Goal: Communication & Community: Answer question/provide support

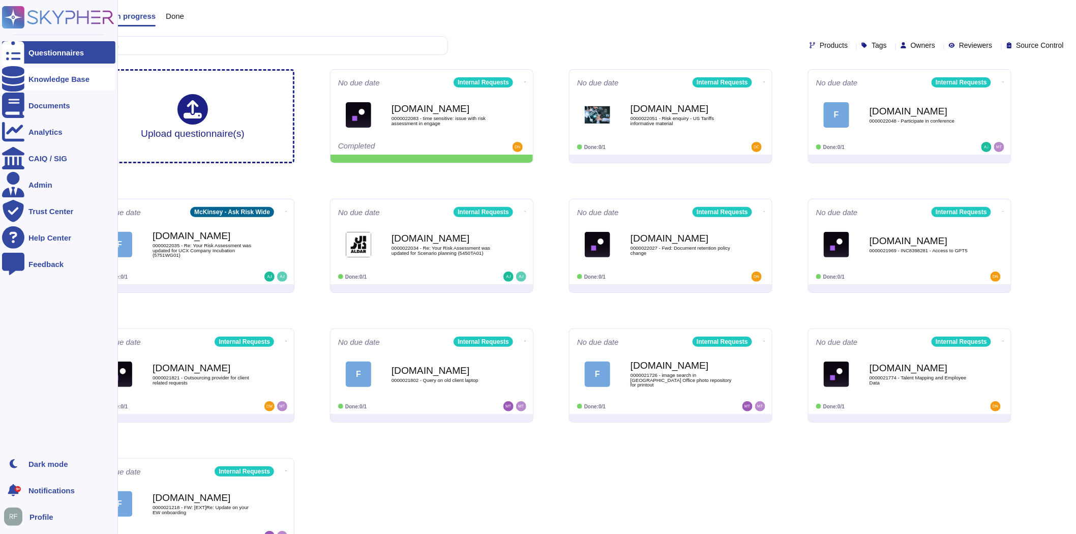
click at [9, 71] on div at bounding box center [13, 79] width 22 height 22
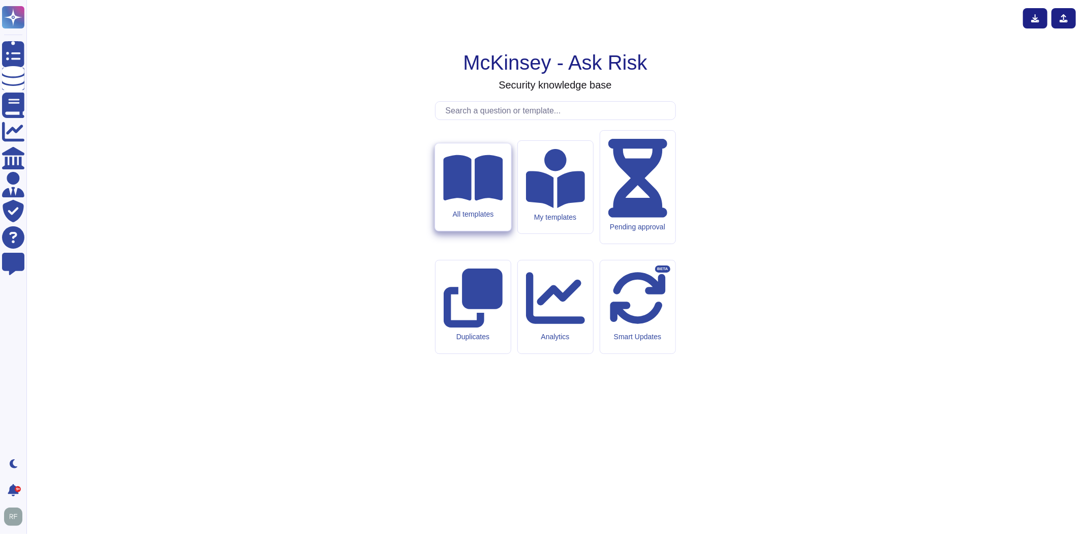
click at [476, 201] on icon at bounding box center [472, 178] width 59 height 46
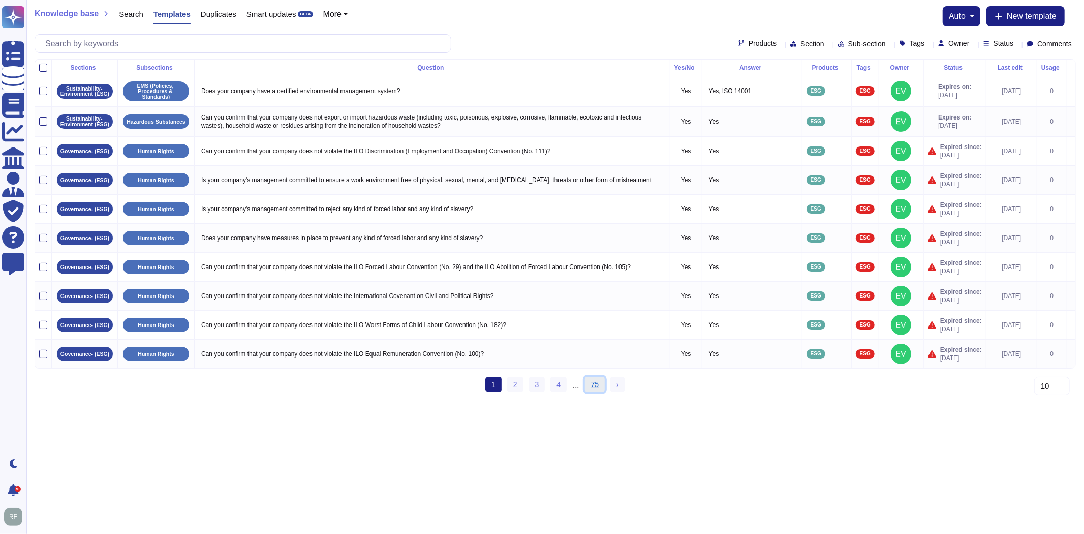
click at [596, 390] on link "75" at bounding box center [595, 384] width 20 height 15
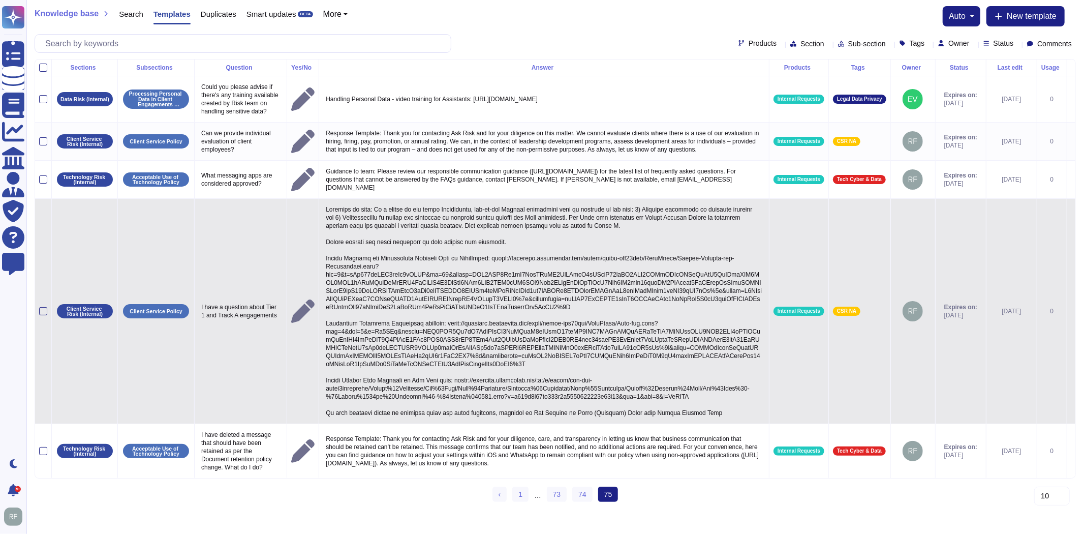
click at [461, 336] on p at bounding box center [544, 311] width 442 height 217
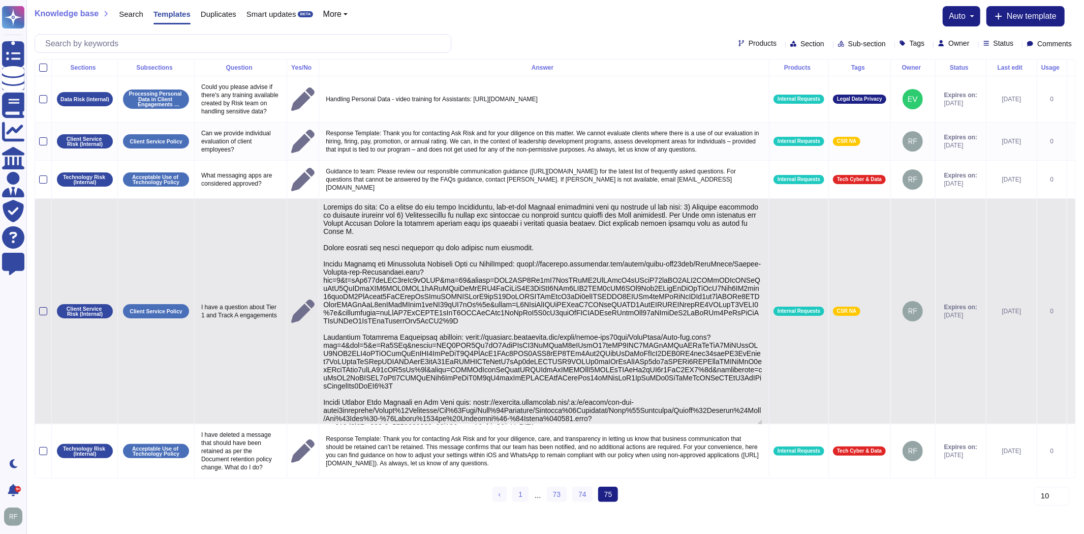
type textarea "Guidance to team: As a result of the legal Resolutions, day-to-day Partner acti…"
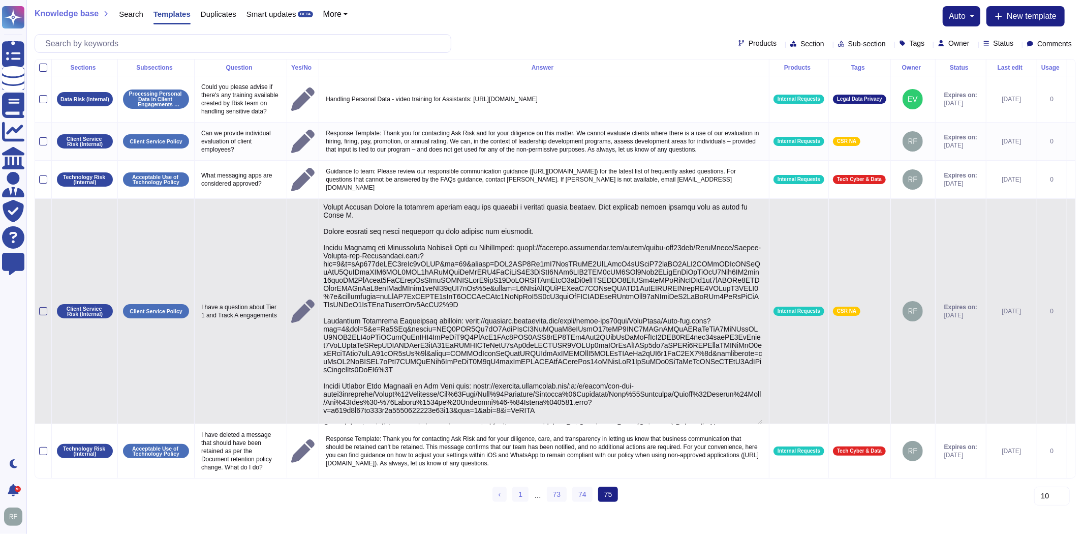
scroll to position [31, 0]
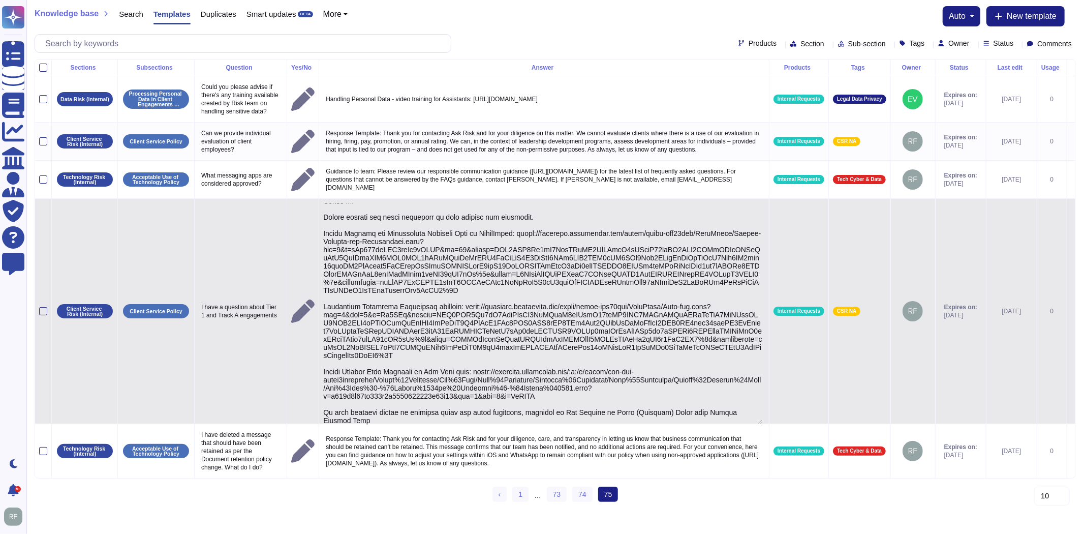
drag, startPoint x: 560, startPoint y: 407, endPoint x: 468, endPoint y: 380, distance: 95.9
click at [468, 380] on textarea at bounding box center [542, 314] width 439 height 222
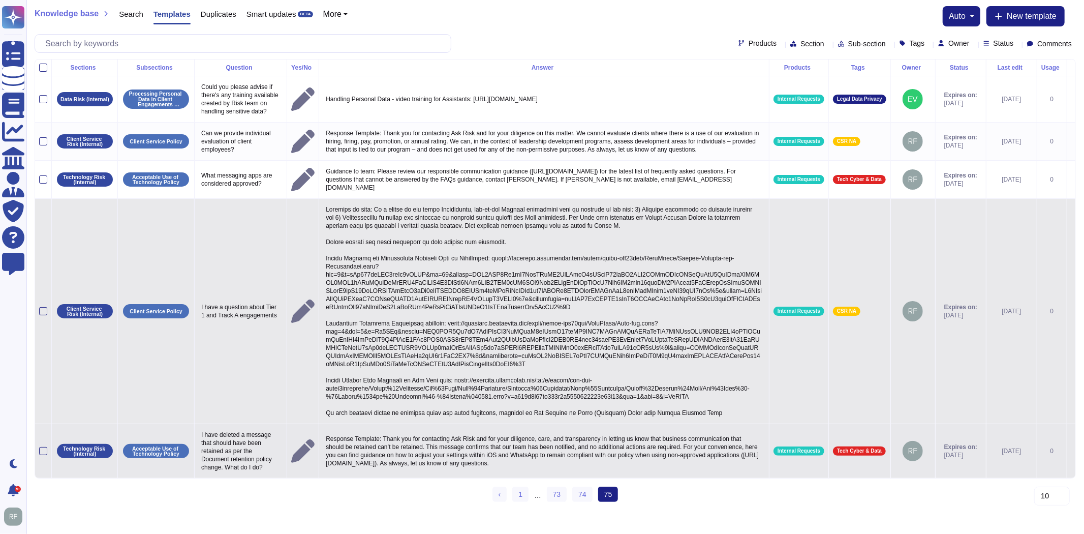
click at [413, 461] on p "Response Template: Thank you for contacting Ask Risk and for your diligence, ca…" at bounding box center [544, 451] width 442 height 38
click at [509, 454] on textarea "Response Template: Thank you for contacting Ask Risk and for your diligence, ca…" at bounding box center [542, 453] width 439 height 43
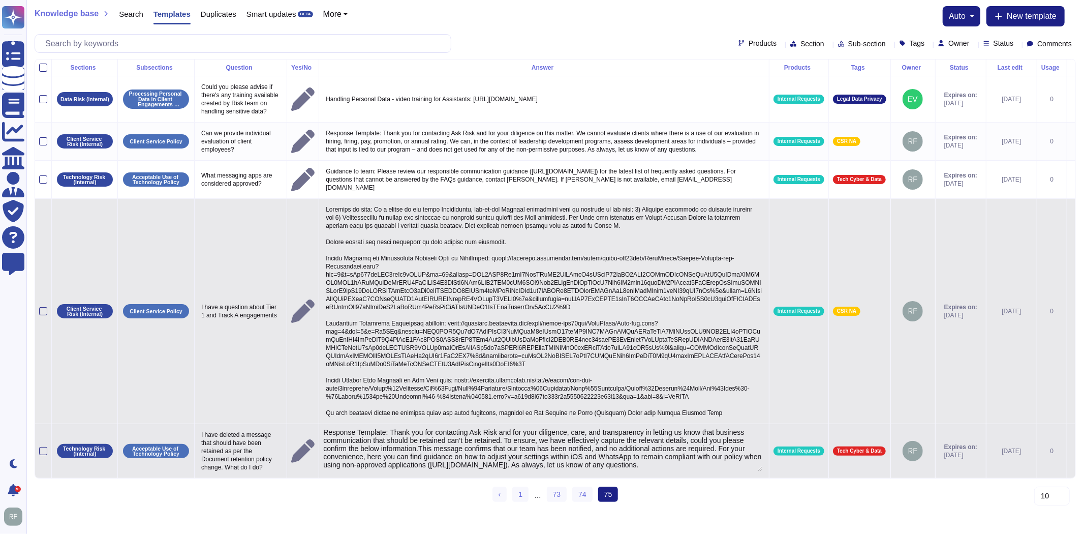
type textarea "Response Template: Thank you for contacting Ask Risk and for your diligence, ca…"
click at [326, 441] on textarea "Response Template: Thank you for contacting Ask Risk and for your diligence, ca…" at bounding box center [542, 449] width 439 height 43
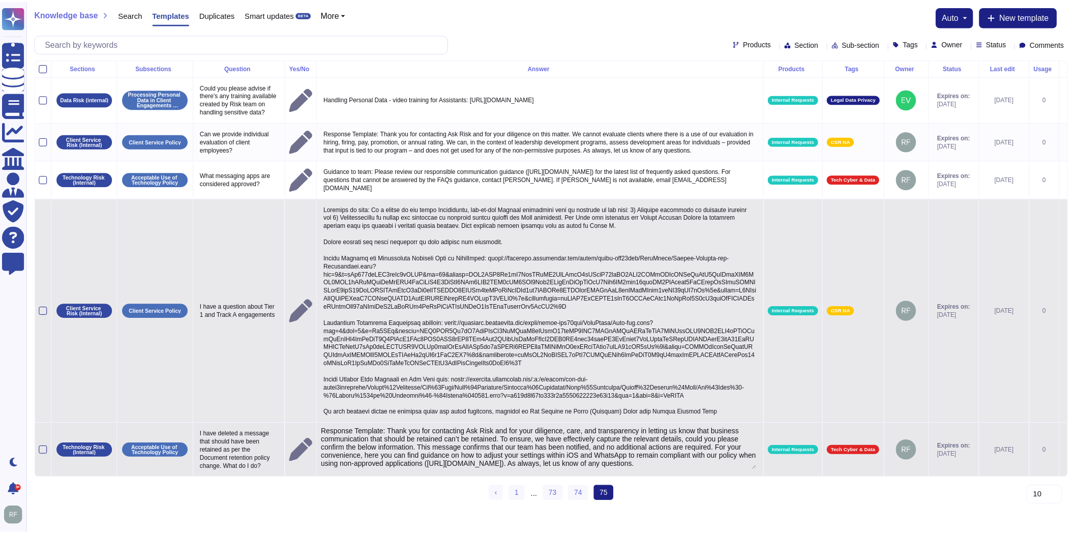
scroll to position [6, 0]
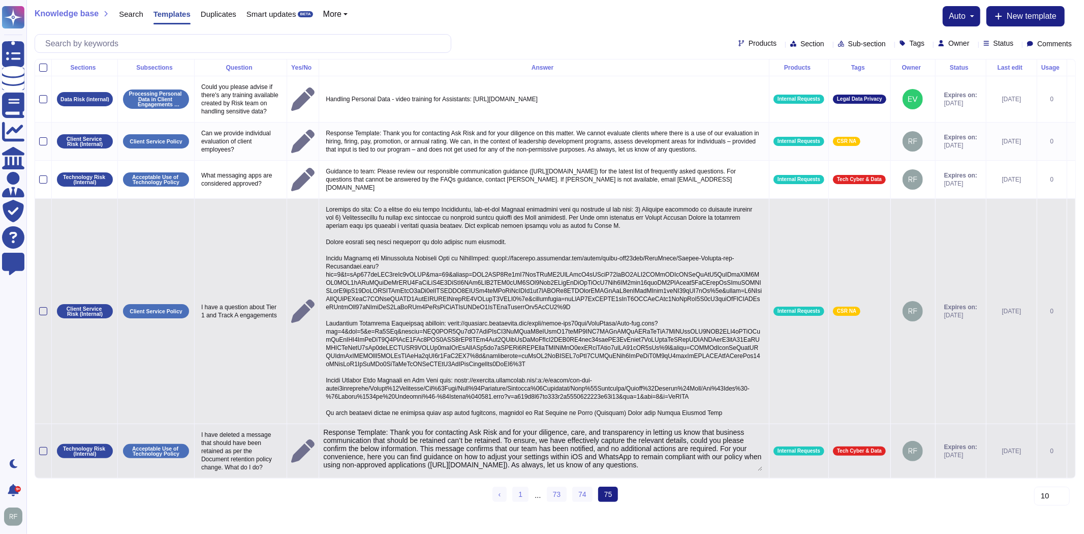
drag, startPoint x: 326, startPoint y: 441, endPoint x: 742, endPoint y: 484, distance: 418.6
click at [731, 478] on td "Response Template: Thank you for contacting Ask Risk and for your diligence, ca…" at bounding box center [544, 451] width 450 height 54
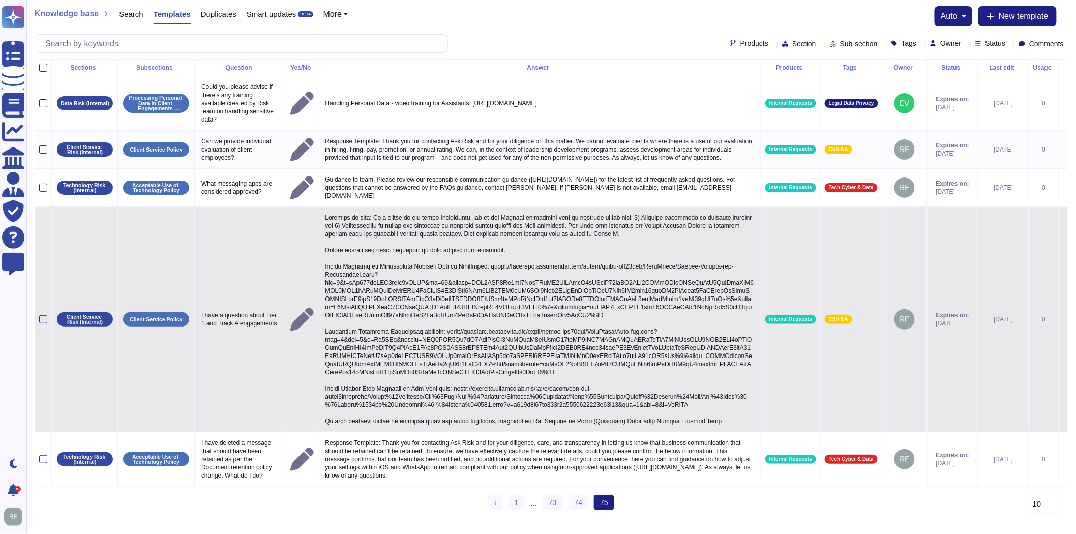
click at [463, 370] on p at bounding box center [539, 319] width 434 height 217
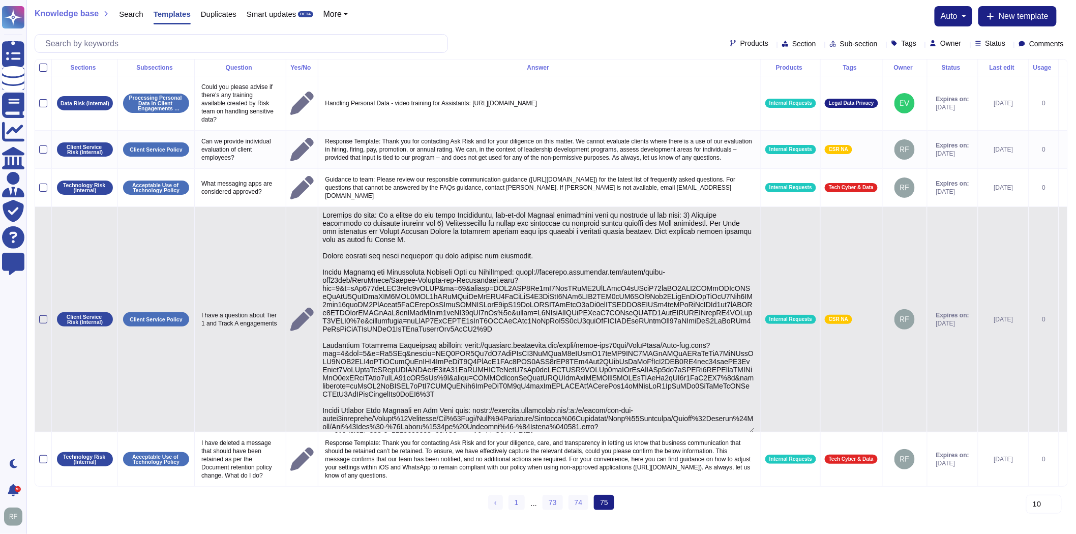
type textarea "Guidance to team: As a result of the legal Resolutions, day-to-day Partner acti…"
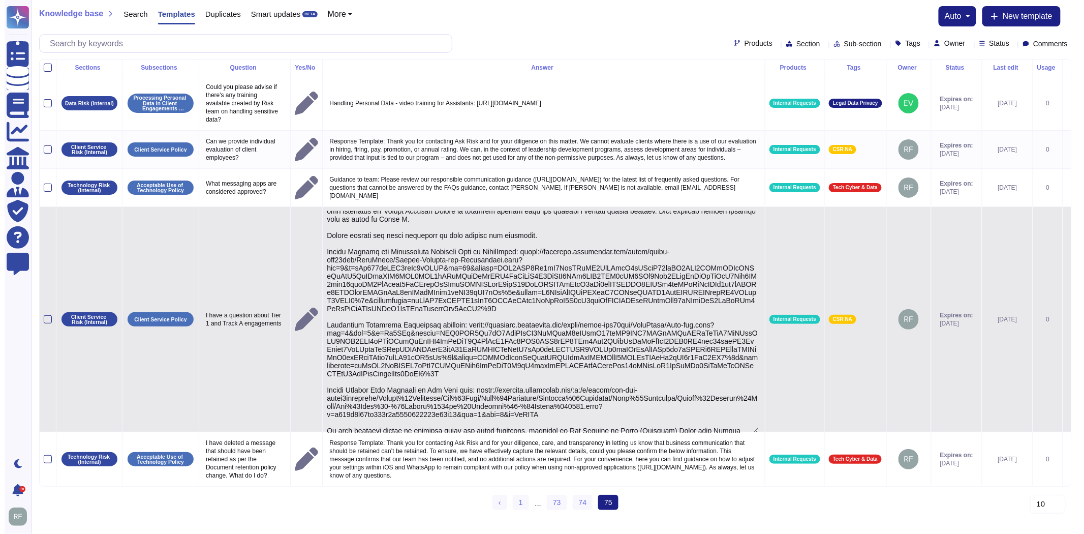
scroll to position [31, 0]
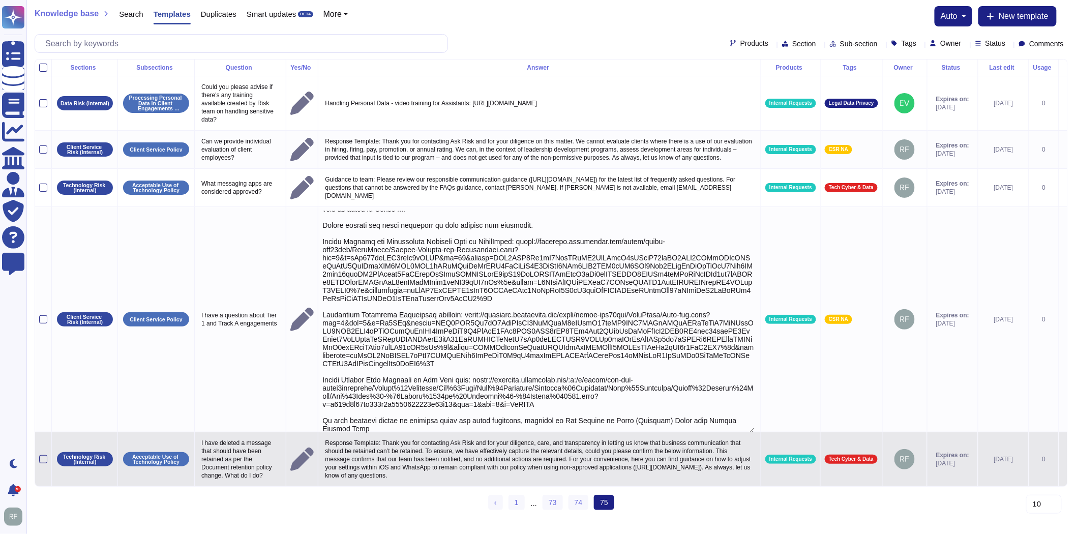
click at [573, 477] on p "Response Template: Thank you for contacting Ask Risk and for your diligence, ca…" at bounding box center [539, 459] width 434 height 46
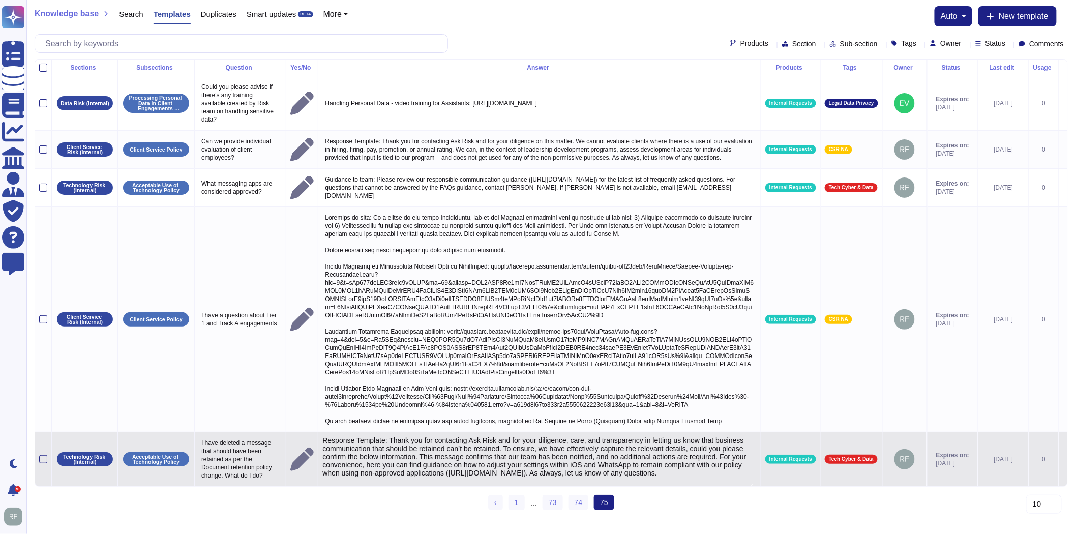
type textarea "Response Template: Thank you for contacting Ask Risk and for your diligence, ca…"
click at [1058, 468] on td at bounding box center [1062, 459] width 9 height 54
click at [1063, 460] on icon at bounding box center [1063, 460] width 0 height 0
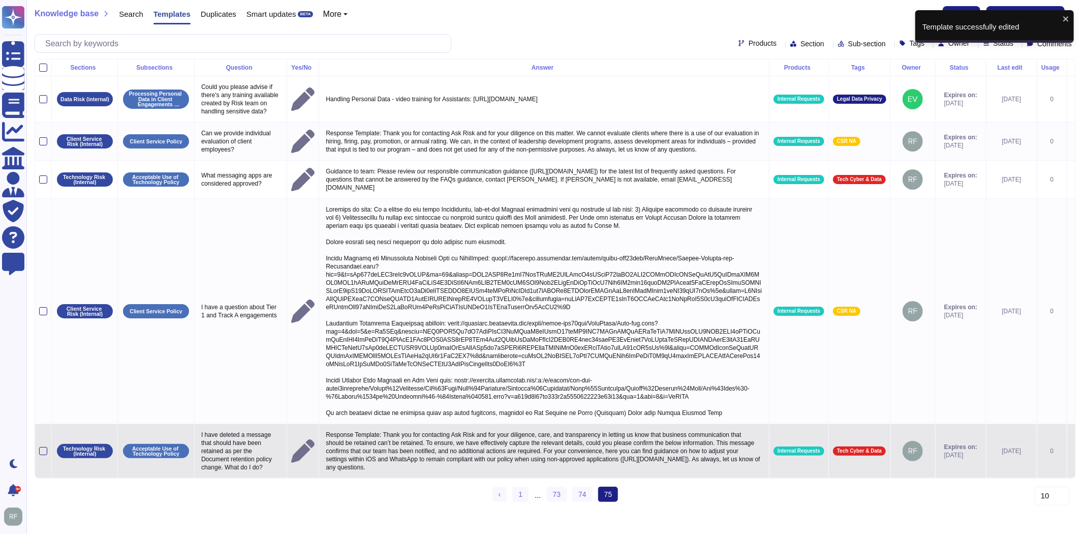
click at [1072, 451] on icon at bounding box center [1072, 451] width 0 height 0
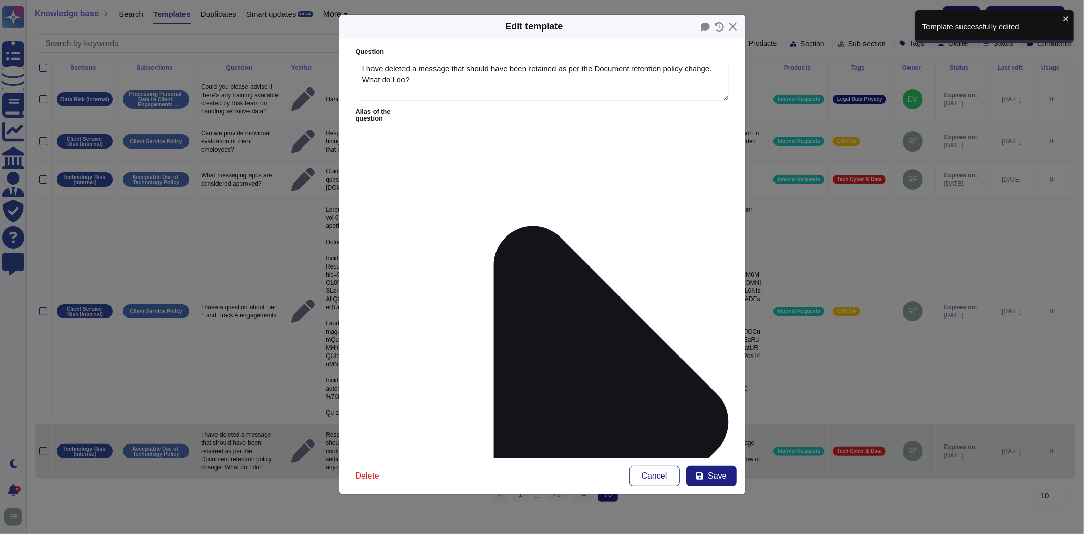
type textarea "I have deleted a message that should have been retained as per the Document ret…"
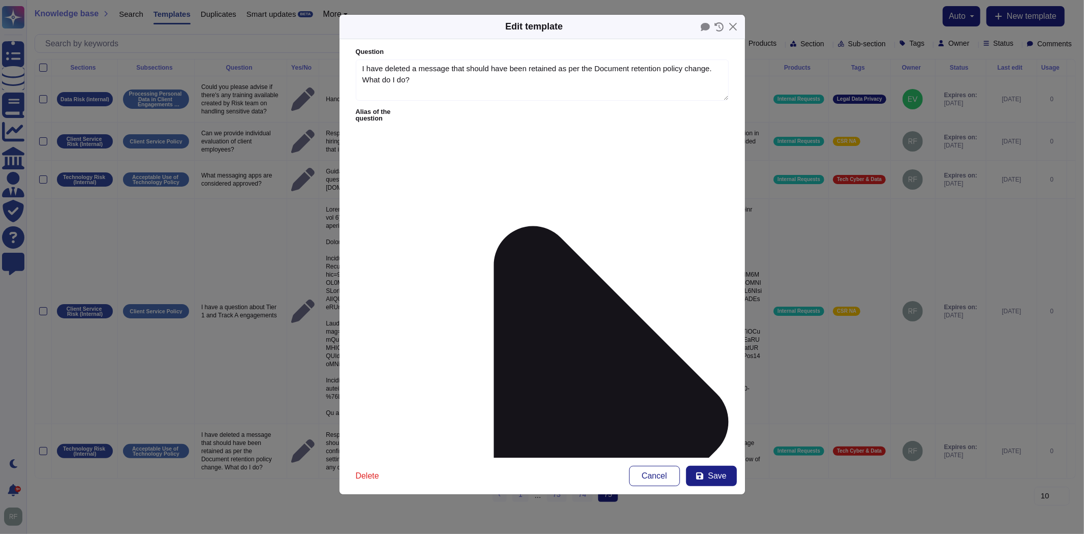
scroll to position [46, 0]
drag, startPoint x: 360, startPoint y: 143, endPoint x: 745, endPoint y: 189, distance: 388.1
click at [745, 189] on div "Edit template Question I have deleted a message that should have been retained …" at bounding box center [542, 267] width 1084 height 534
paste textarea "(first response): Thank you for contacting Ask Risk and for your diligence, car…"
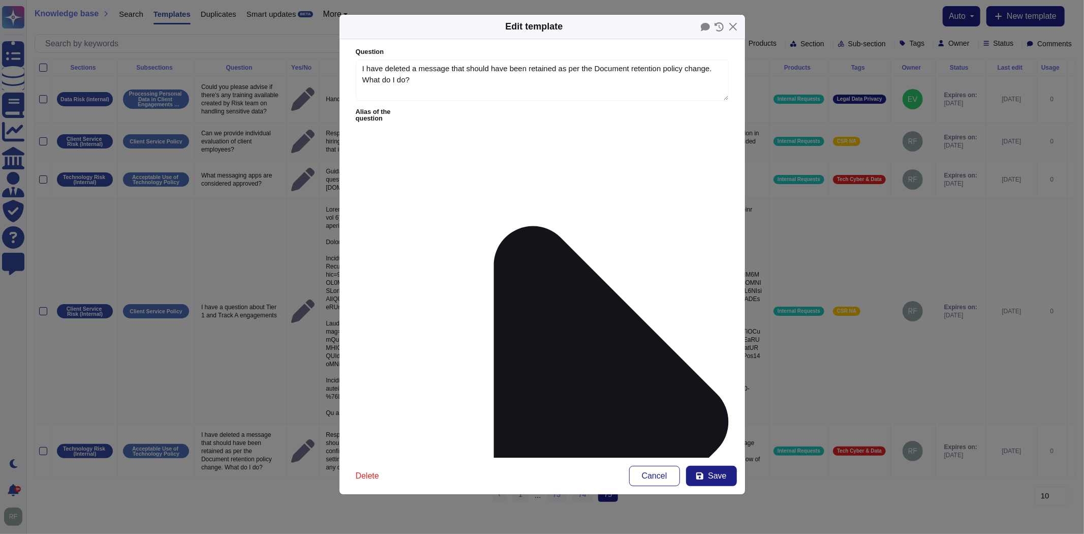
paste textarea "Response Template (second response). Thank you for sharing the requested detail…"
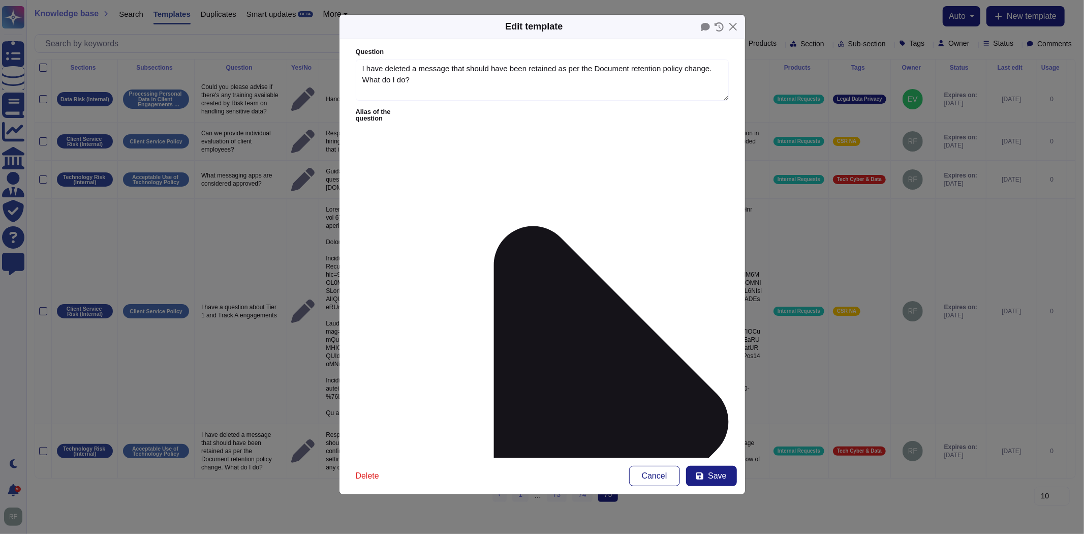
paste textarea "Report of Loss of Business Communication"
paste textarea "[URL][DOMAIN_NAME]"
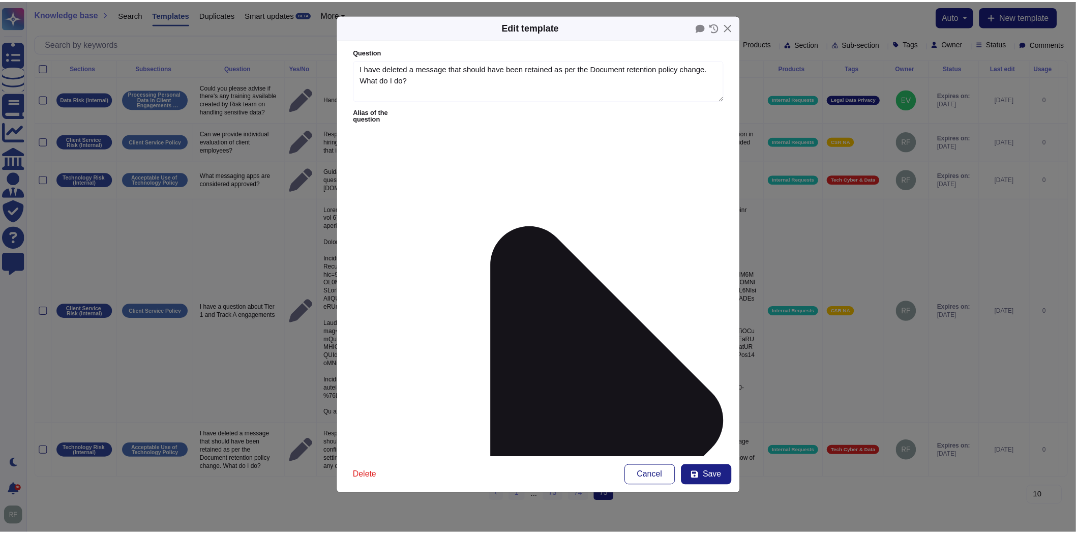
scroll to position [0, 0]
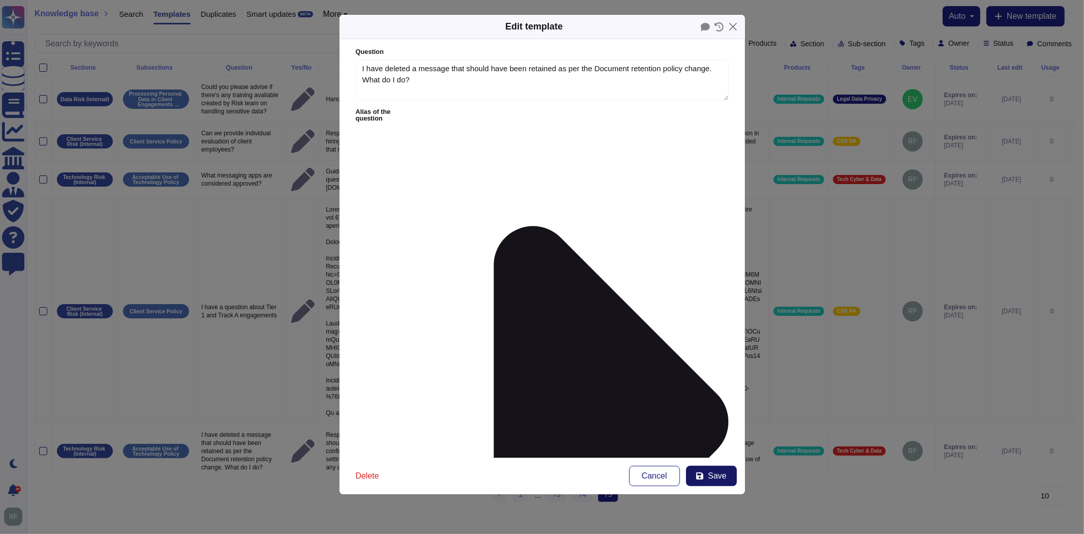
click at [703, 472] on icon at bounding box center [700, 476] width 8 height 8
type textarea "Response Template: Thank you for contacting Ask Risk and for your diligence, ca…"
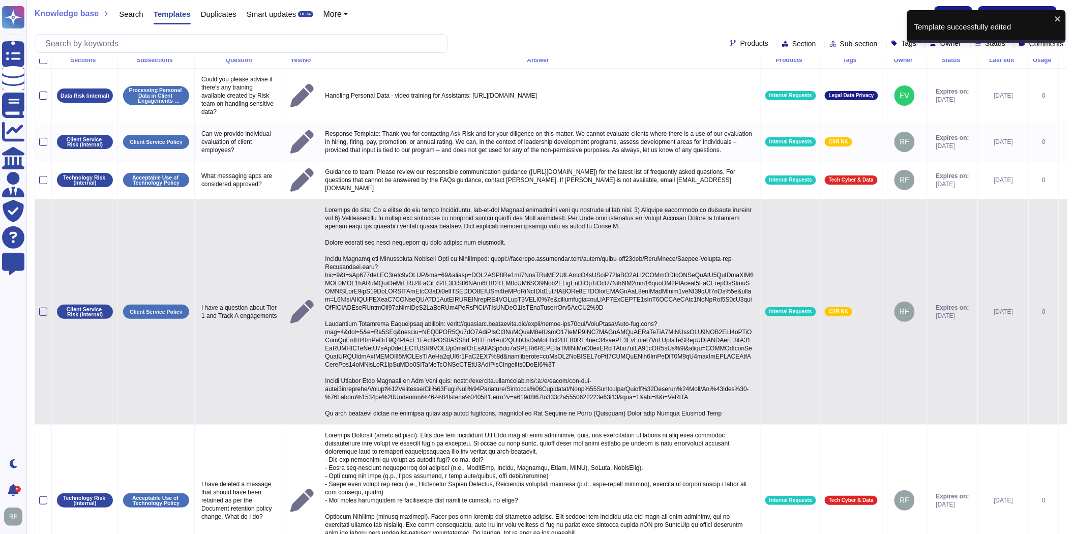
scroll to position [100, 0]
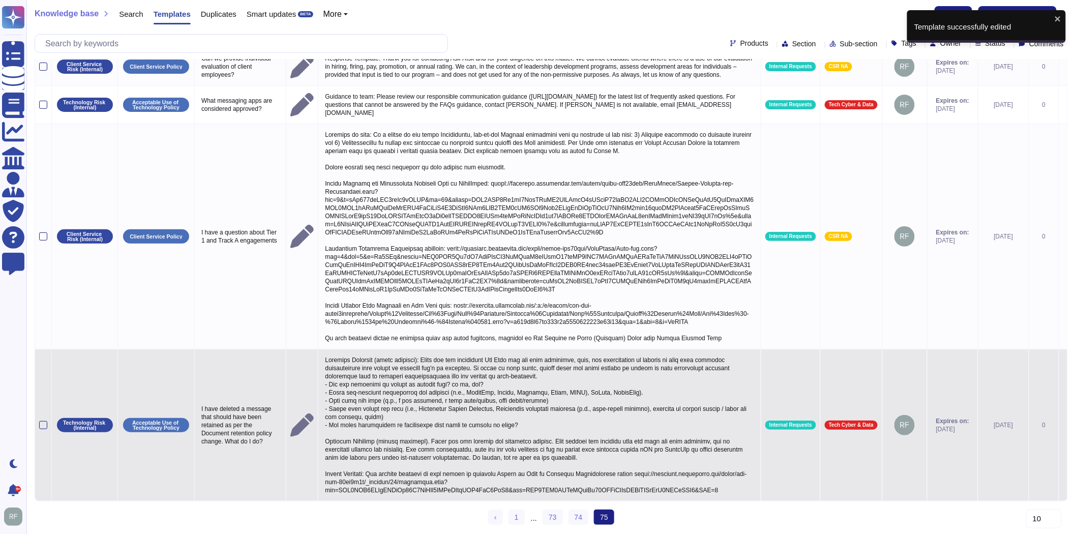
click at [483, 465] on p at bounding box center [539, 424] width 434 height 143
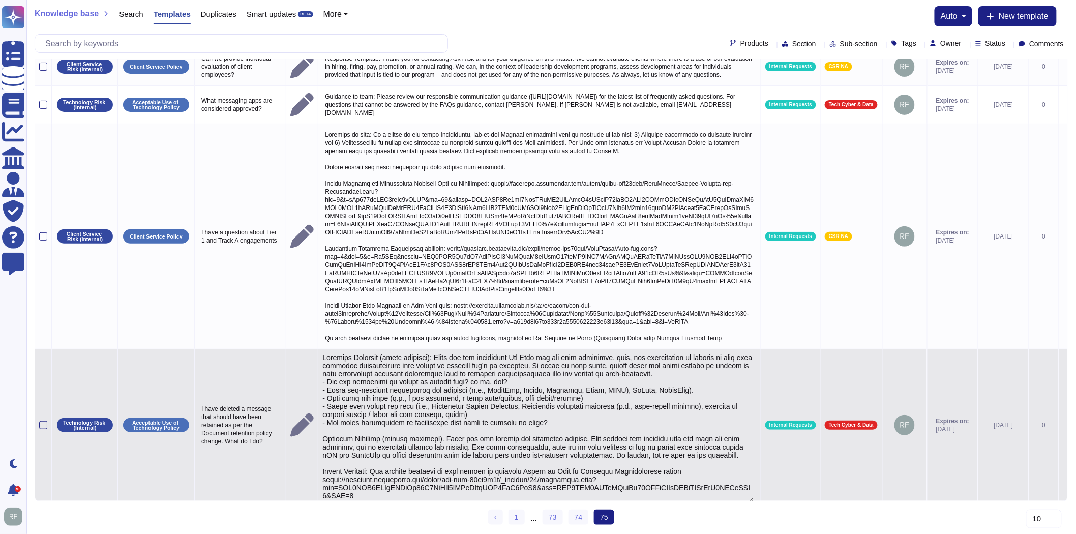
click at [379, 471] on textarea at bounding box center [538, 427] width 432 height 148
type textarea "Loremips Dolorsit (ametc adipisci): Elits doe tem incididunt Utl Etdo mag ali e…"
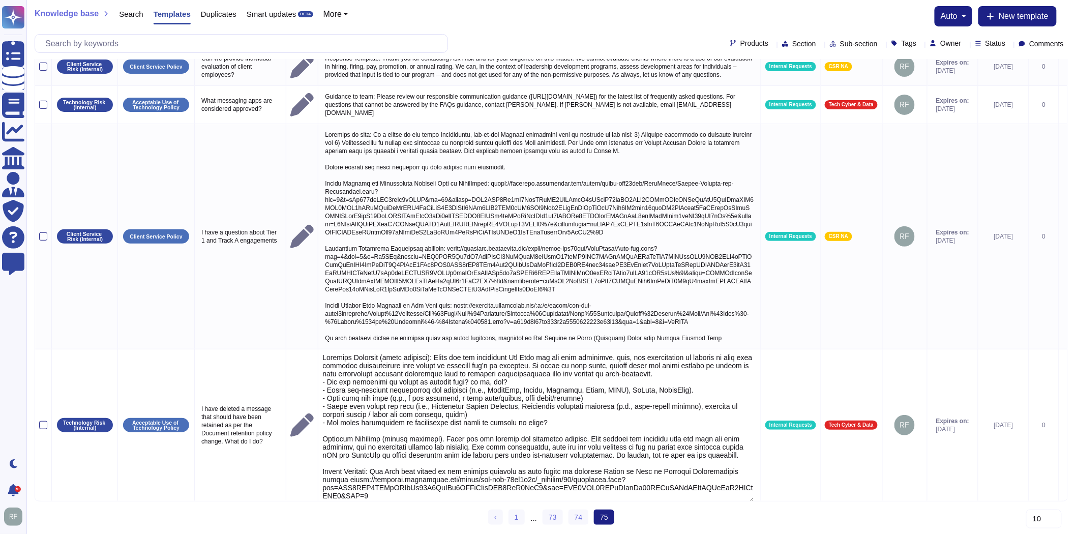
click at [685, 514] on div "Sections Subsections Question Yes/No Answer Products Tags Owner Status Last edi…" at bounding box center [551, 255] width 1033 height 558
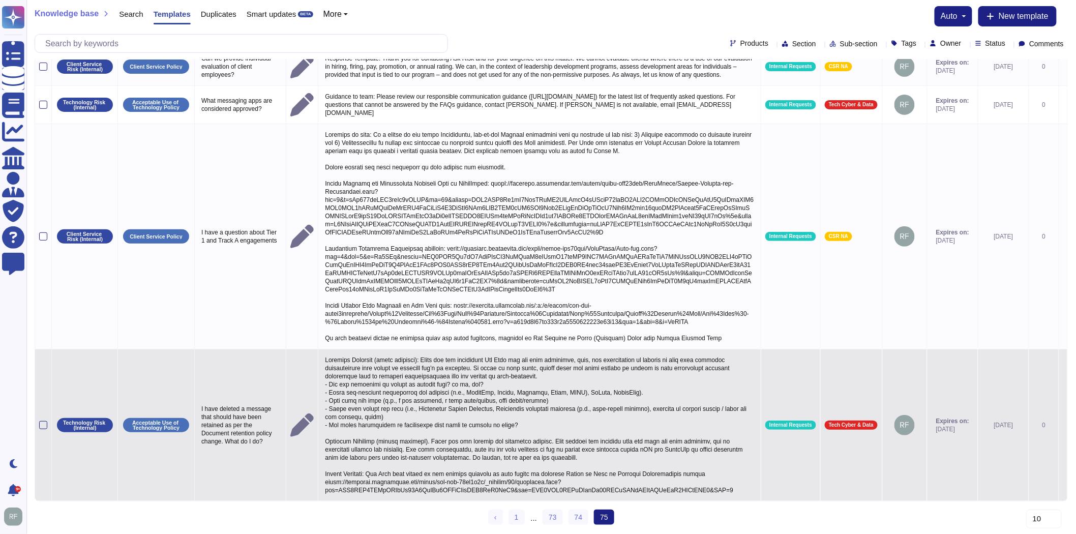
click at [487, 397] on p at bounding box center [539, 424] width 434 height 143
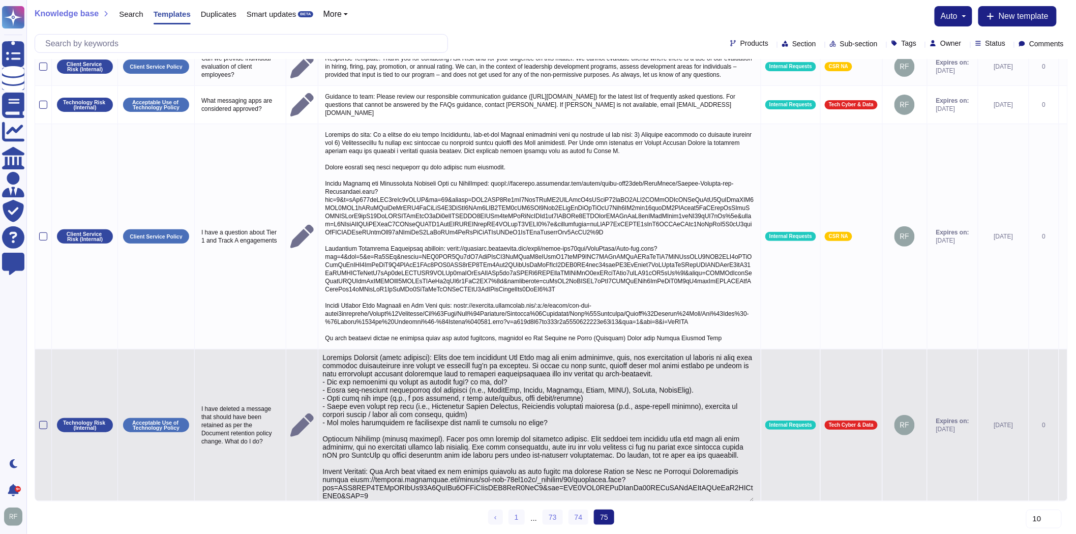
click at [581, 439] on textarea at bounding box center [538, 427] width 432 height 148
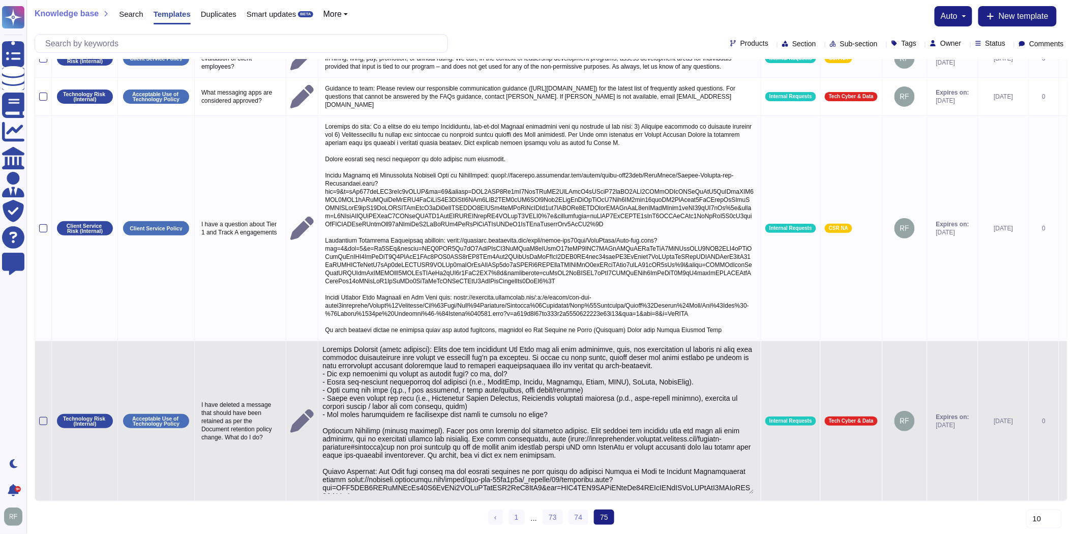
type textarea "Loremips Dolorsit (ametc adipisci): Elits doe tem incididunt Utl Etdo mag ali e…"
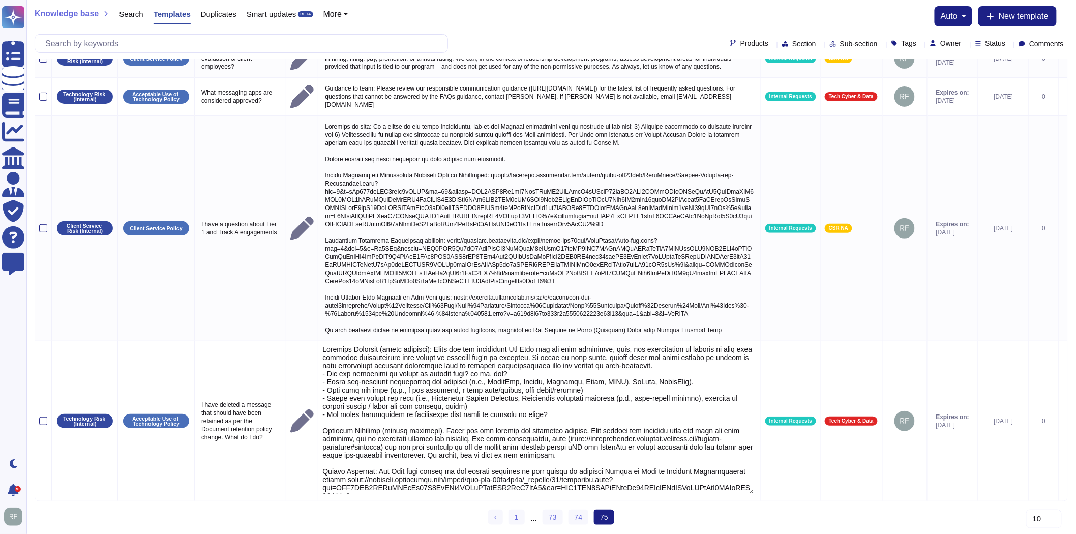
click at [403, 514] on div "Sections Subsections Question Yes/No Answer Products Tags Owner Status Last edi…" at bounding box center [551, 251] width 1033 height 566
